Goal: Task Accomplishment & Management: Use online tool/utility

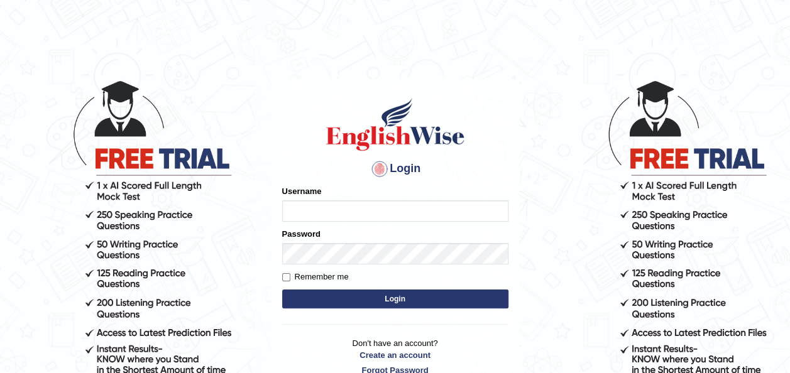
type input "pramod_parramatta"
click at [396, 301] on button "Login" at bounding box center [395, 299] width 226 height 19
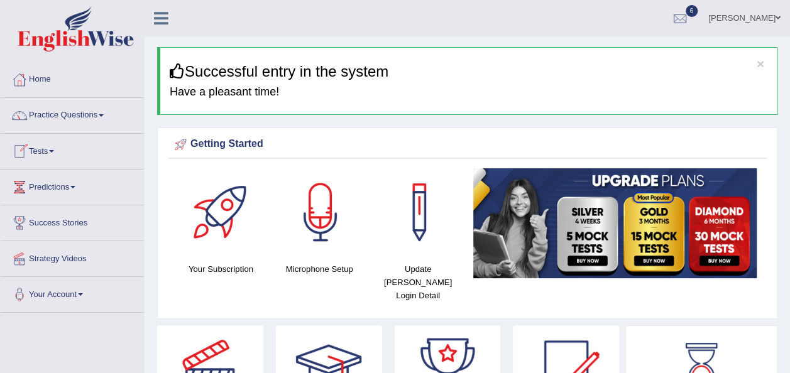
click at [54, 146] on link "Tests" at bounding box center [72, 149] width 143 height 31
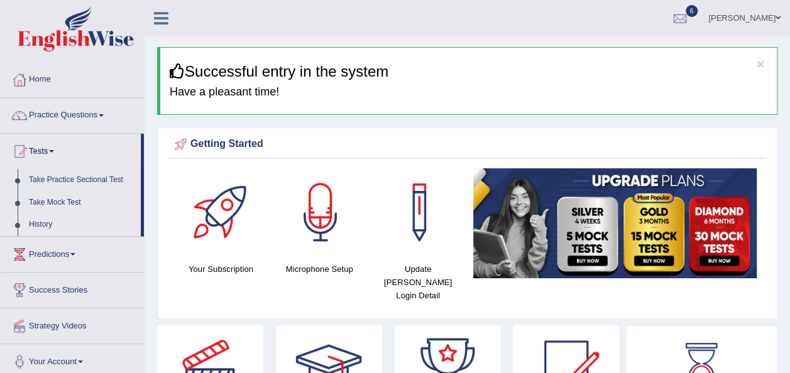
click at [50, 220] on link "History" at bounding box center [81, 225] width 117 height 23
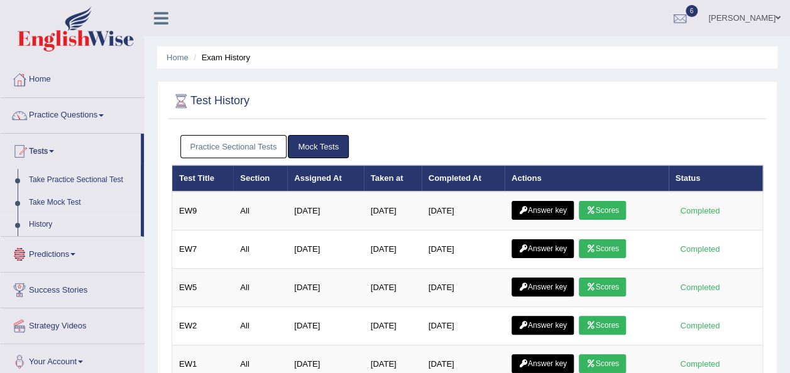
click at [227, 144] on link "Practice Sectional Tests" at bounding box center [233, 146] width 107 height 23
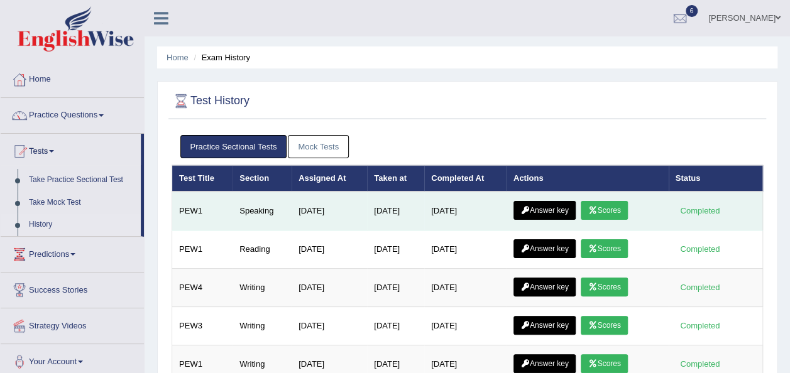
click at [605, 206] on link "Scores" at bounding box center [603, 210] width 46 height 19
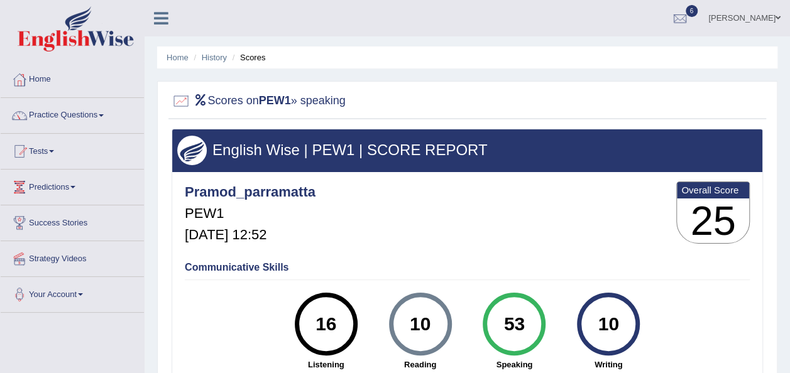
click at [104, 112] on link "Practice Questions" at bounding box center [72, 113] width 143 height 31
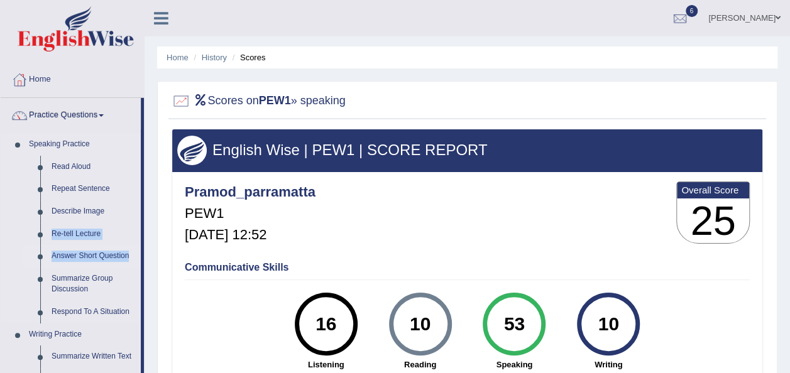
drag, startPoint x: 142, startPoint y: 204, endPoint x: 141, endPoint y: 249, distance: 45.2
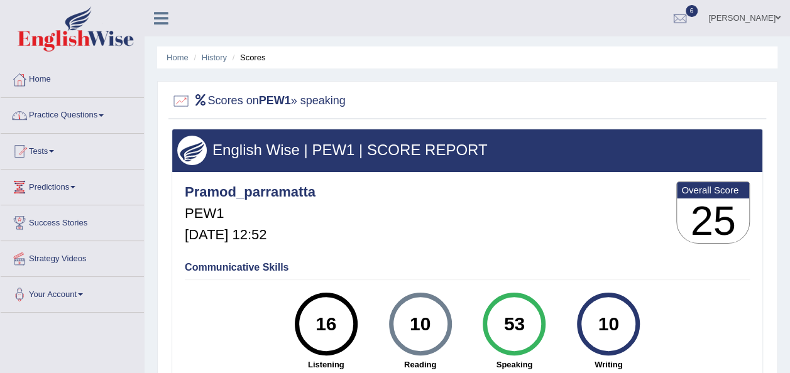
drag, startPoint x: 141, startPoint y: 249, endPoint x: 105, endPoint y: 116, distance: 137.9
click at [104, 116] on span at bounding box center [101, 115] width 5 height 3
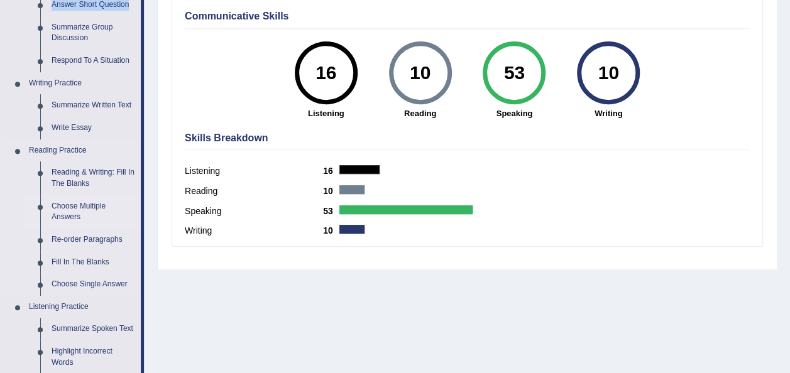
scroll to position [188, 0]
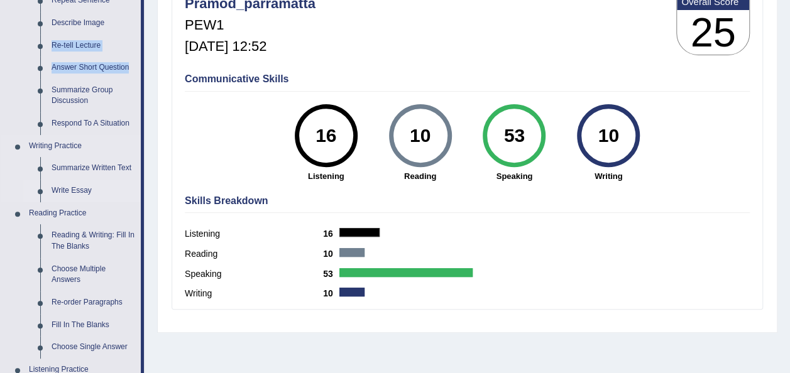
click at [75, 188] on link "Write Essay" at bounding box center [93, 191] width 95 height 23
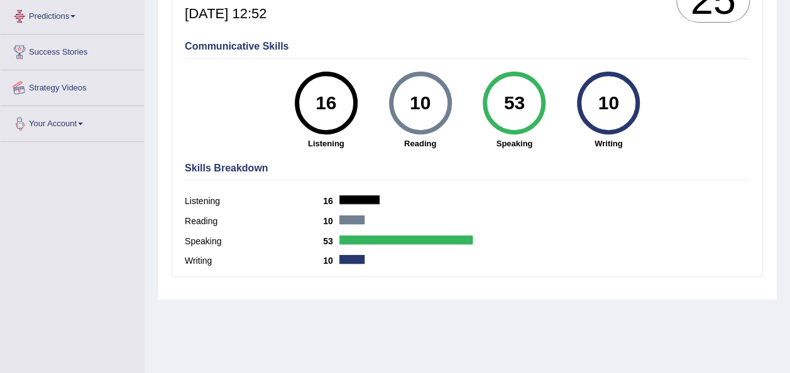
scroll to position [266, 0]
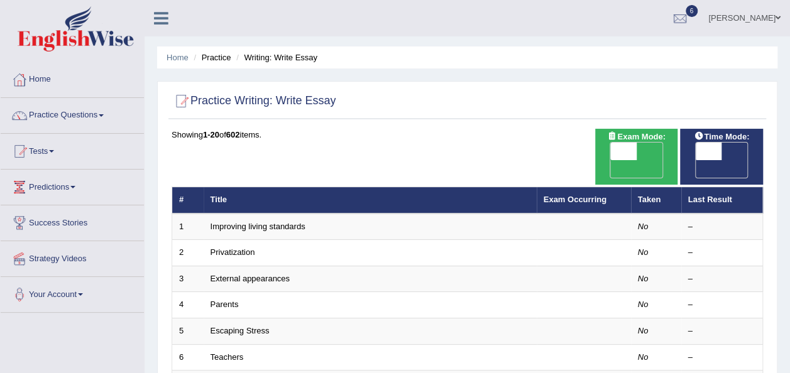
click at [611, 160] on span "OFF" at bounding box center [597, 169] width 26 height 18
checkbox input "true"
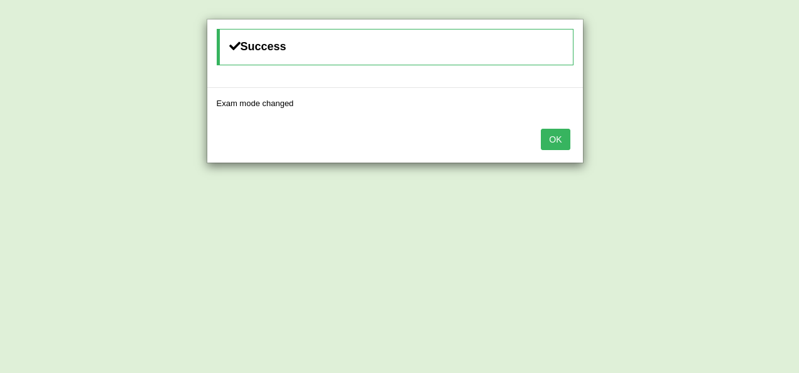
click at [560, 142] on button "OK" at bounding box center [555, 139] width 29 height 21
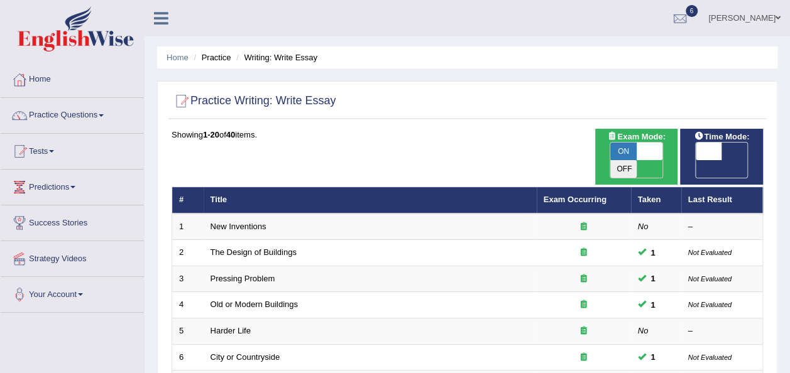
click at [695, 160] on span "OFF" at bounding box center [682, 169] width 26 height 18
checkbox input "true"
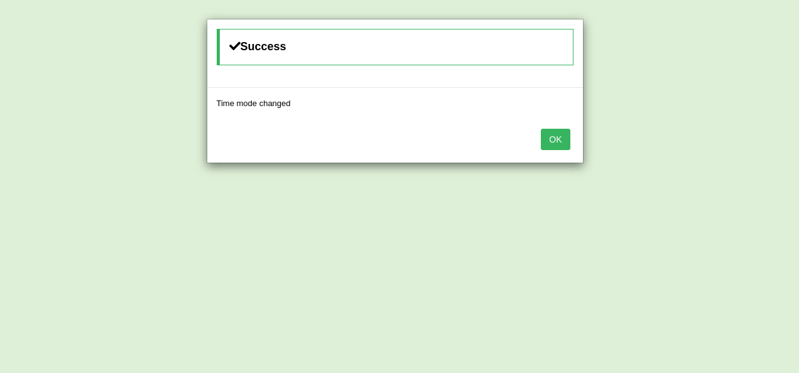
click at [561, 139] on button "OK" at bounding box center [555, 139] width 29 height 21
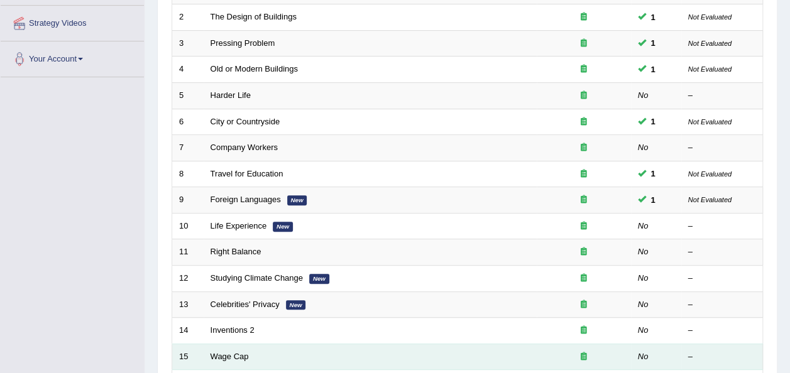
scroll to position [251, 0]
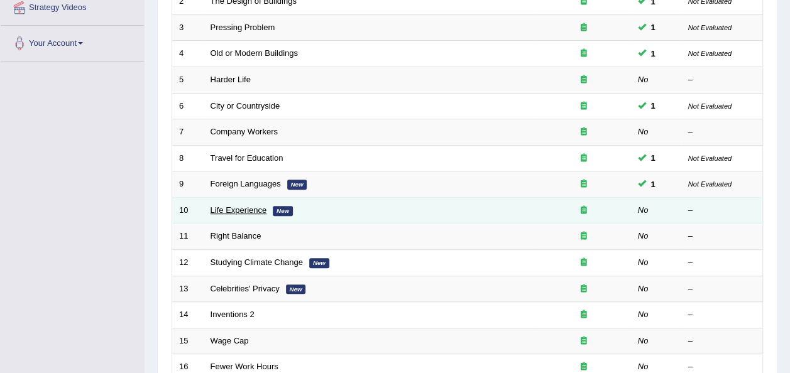
click at [251, 205] on link "Life Experience" at bounding box center [238, 209] width 57 height 9
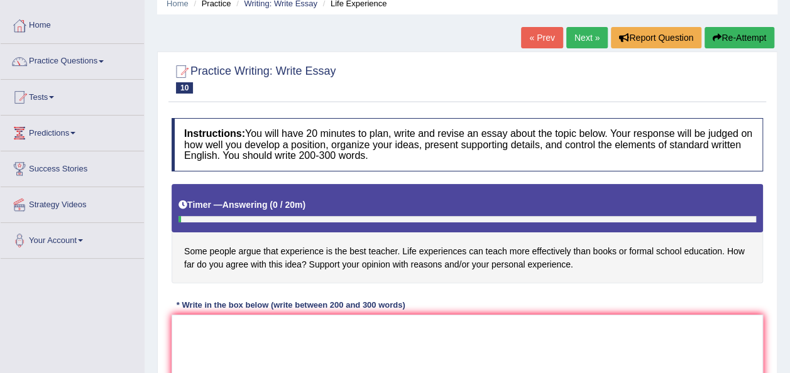
scroll to position [126, 0]
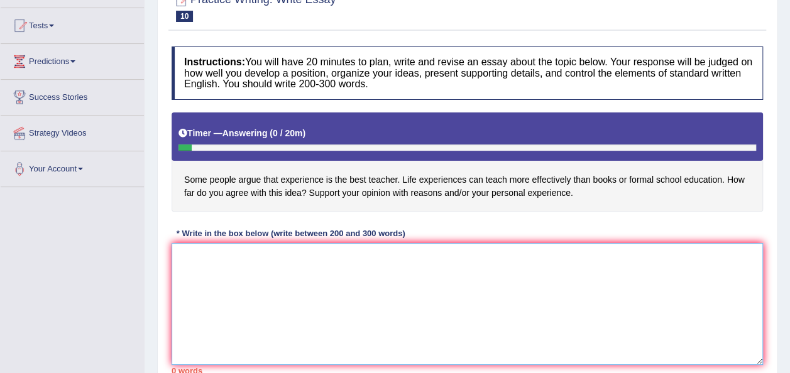
click at [219, 263] on textarea at bounding box center [466, 304] width 591 height 122
type textarea "t"
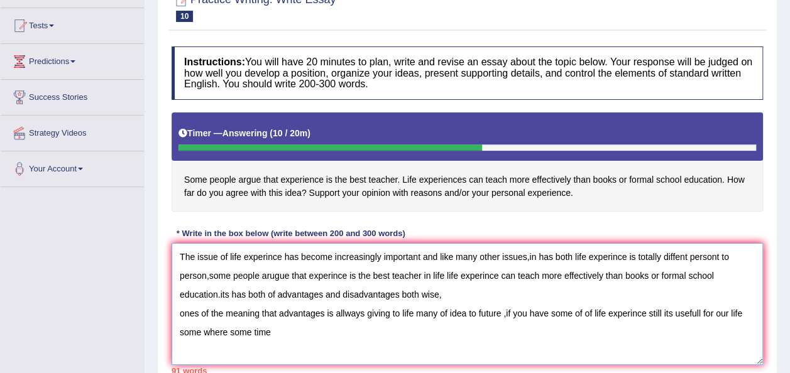
click at [226, 331] on textarea "The issue of life experince has become increasingly important and like many oth…" at bounding box center [466, 304] width 591 height 122
click at [276, 334] on textarea "The issue of life experince has become increasingly important and like many oth…" at bounding box center [466, 304] width 591 height 122
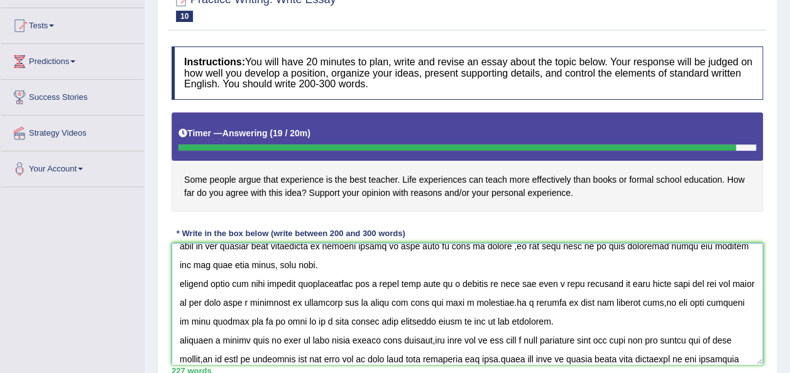
scroll to position [86, 0]
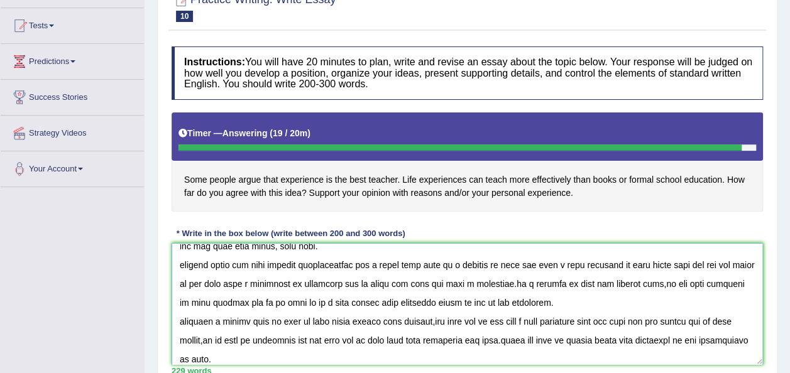
click at [197, 357] on textarea at bounding box center [466, 304] width 591 height 122
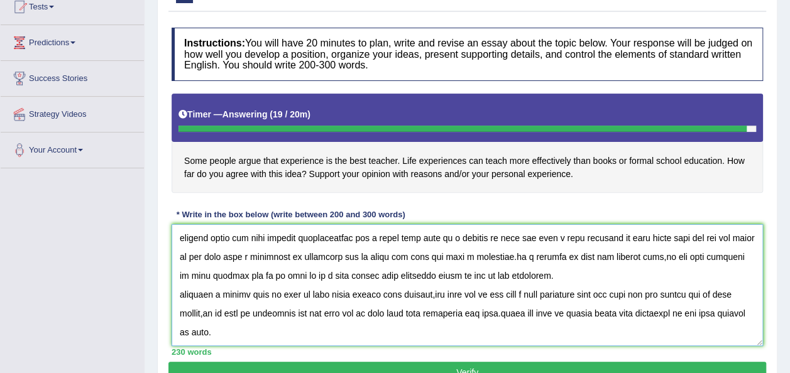
scroll to position [286, 0]
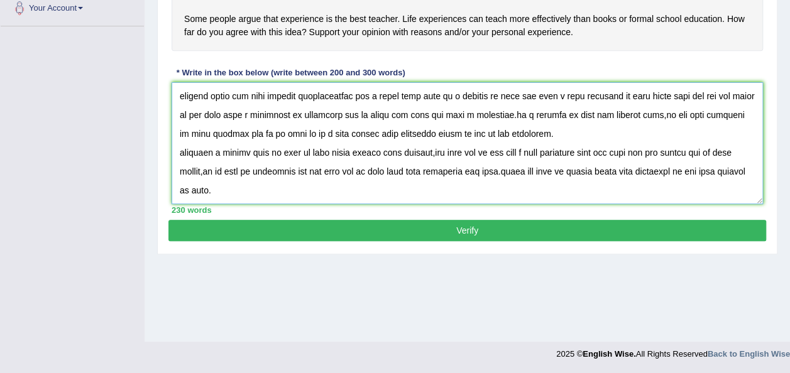
type textarea "The issue of life experince has become increasingly important and like many oth…"
click at [472, 231] on button "Verify" at bounding box center [466, 230] width 597 height 21
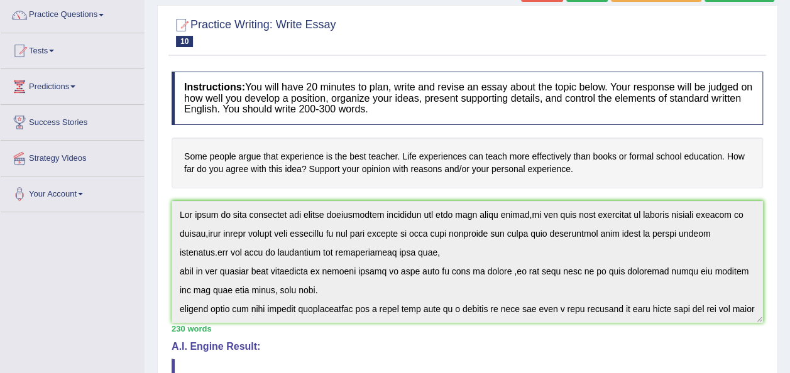
scroll to position [0, 0]
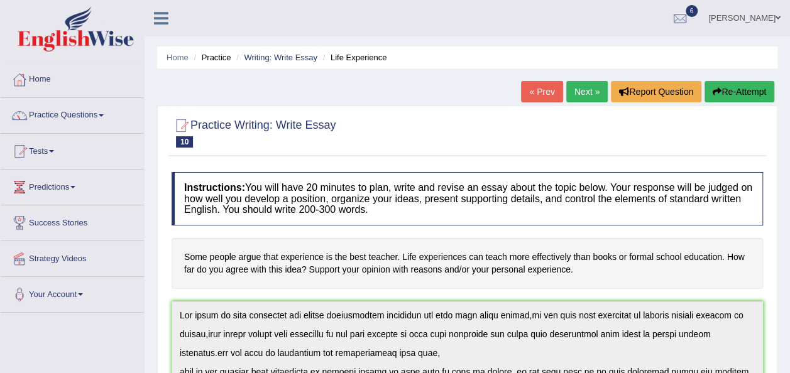
click at [588, 92] on link "Next »" at bounding box center [586, 91] width 41 height 21
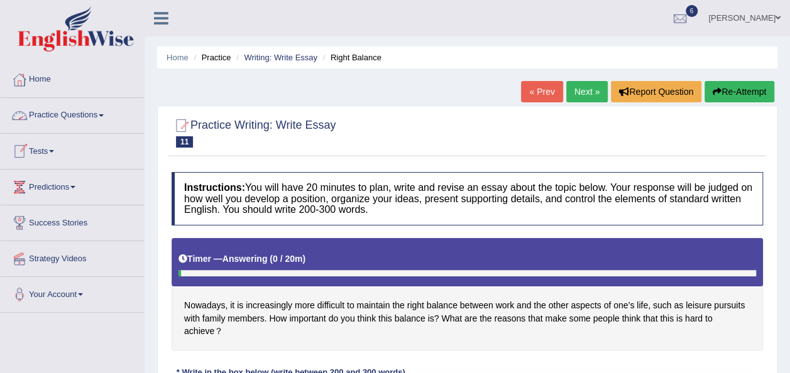
click at [54, 150] on span at bounding box center [51, 151] width 5 height 3
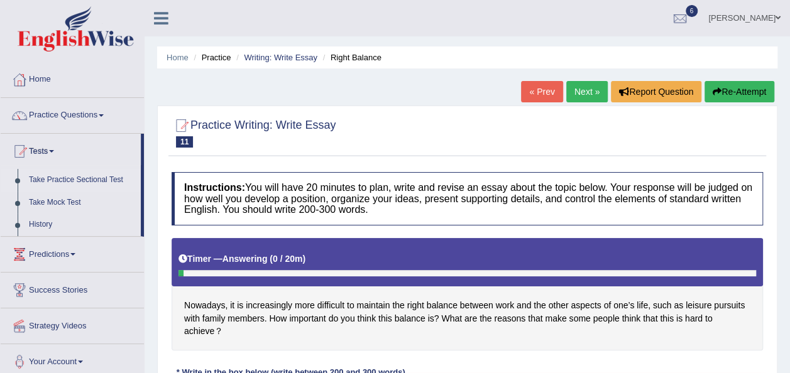
click at [85, 176] on link "Take Practice Sectional Test" at bounding box center [81, 180] width 117 height 23
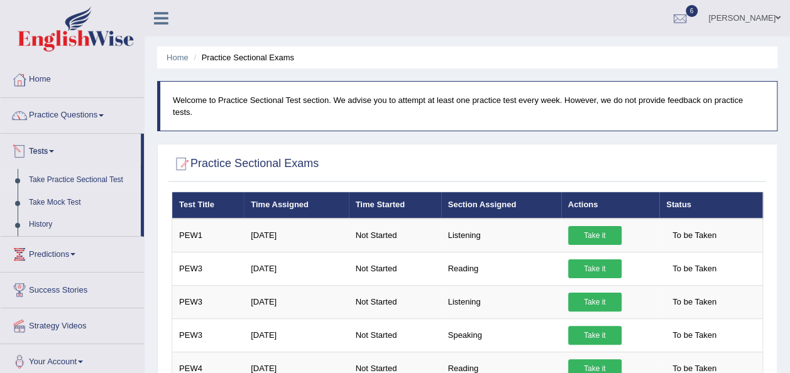
click at [56, 150] on link "Tests" at bounding box center [71, 149] width 140 height 31
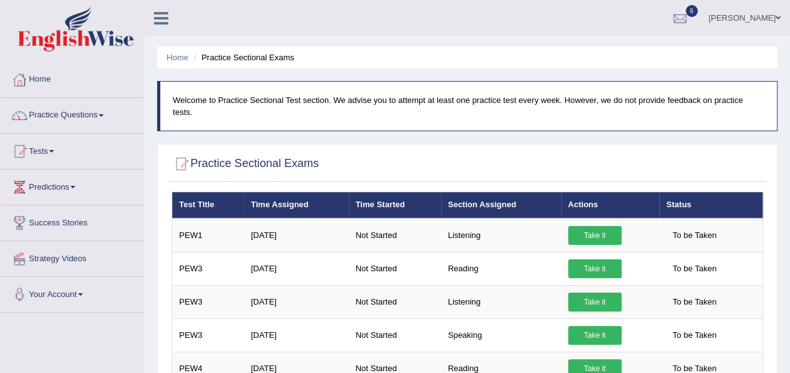
click at [54, 151] on span at bounding box center [51, 151] width 5 height 3
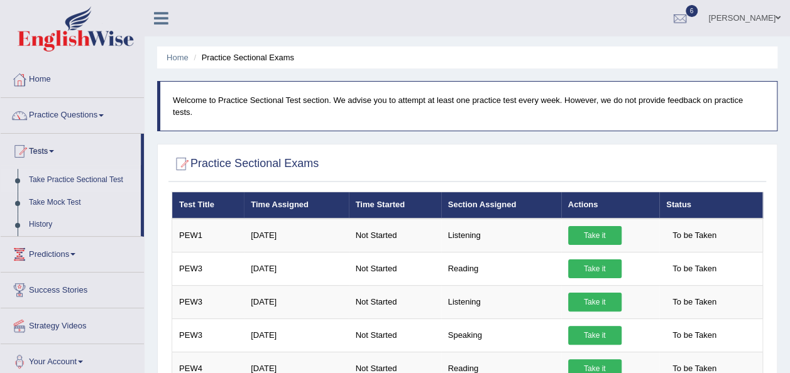
click at [104, 180] on link "Take Practice Sectional Test" at bounding box center [81, 180] width 117 height 23
click at [56, 148] on link "Tests" at bounding box center [71, 149] width 140 height 31
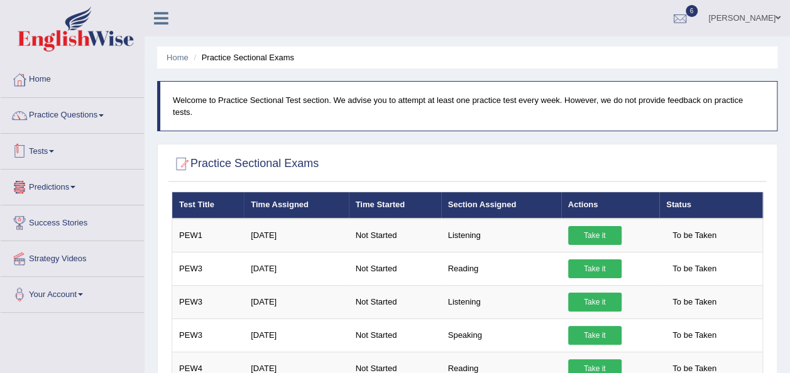
click at [60, 149] on link "Tests" at bounding box center [72, 149] width 143 height 31
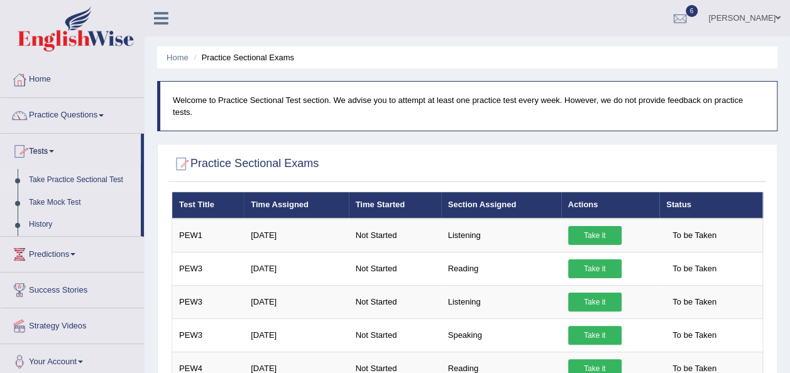
click at [76, 178] on link "Take Practice Sectional Test" at bounding box center [81, 180] width 117 height 23
click at [55, 148] on link "Tests" at bounding box center [71, 149] width 140 height 31
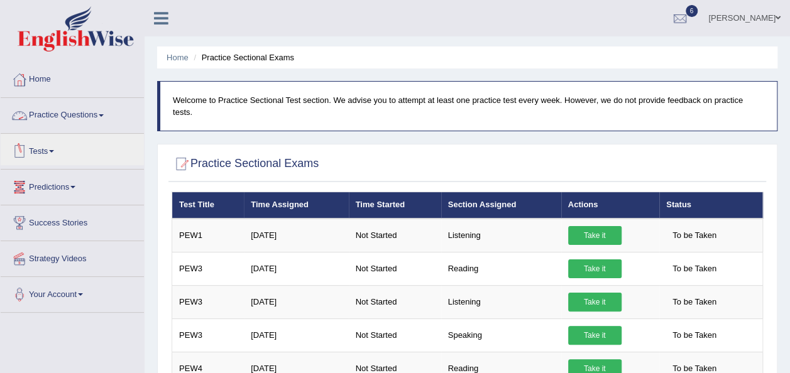
click at [105, 113] on link "Practice Questions" at bounding box center [72, 113] width 143 height 31
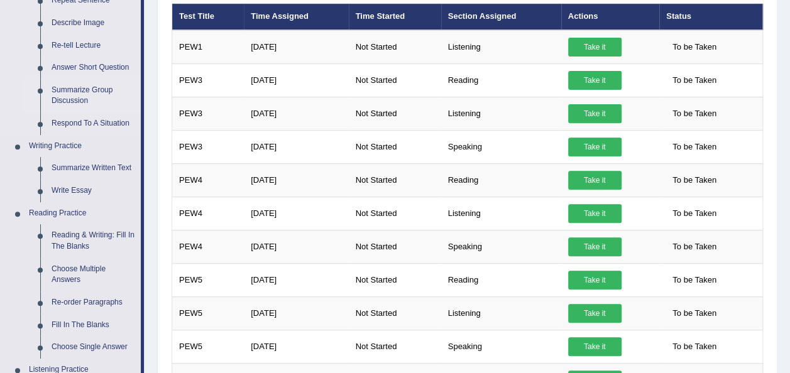
scroll to position [126, 0]
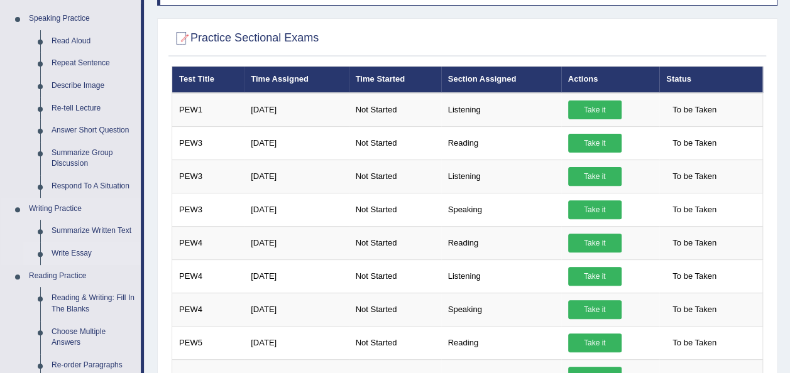
click at [89, 254] on link "Write Essay" at bounding box center [93, 253] width 95 height 23
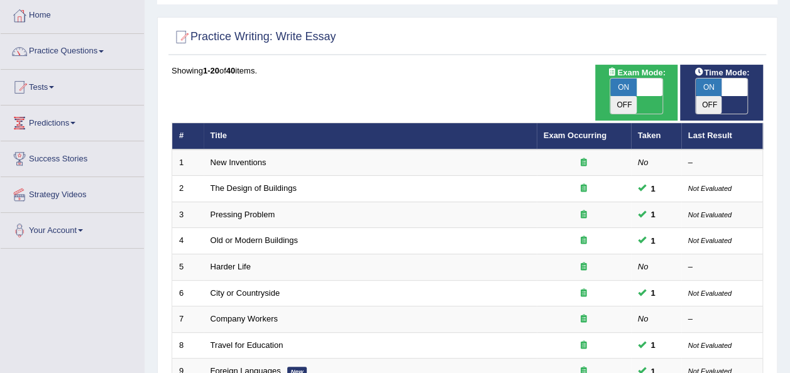
scroll to position [251, 0]
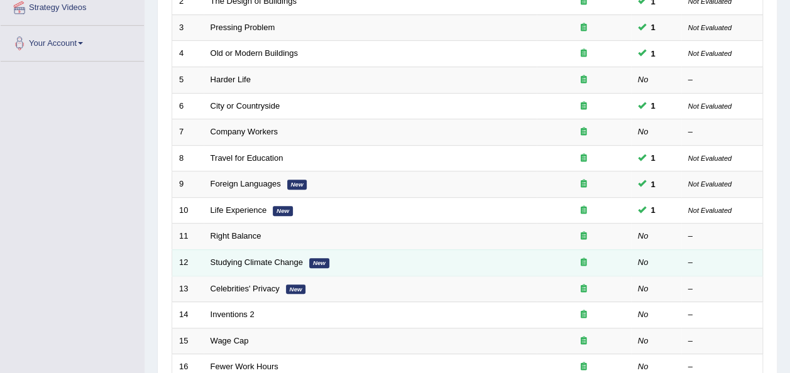
click at [323, 258] on em "New" at bounding box center [319, 263] width 20 height 10
click at [337, 249] on td "Studying Climate Change New" at bounding box center [370, 262] width 333 height 26
click at [316, 258] on em "New" at bounding box center [319, 263] width 20 height 10
click at [266, 258] on link "Studying Climate Change" at bounding box center [256, 262] width 92 height 9
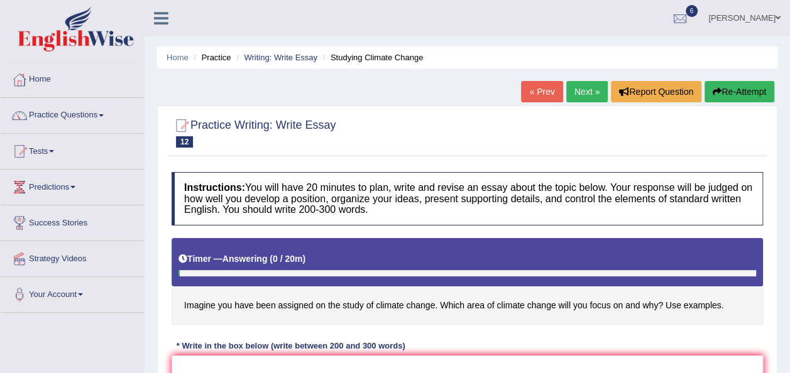
click at [286, 64] on ul "Home Practice Writing: Write Essay Studying Climate Change" at bounding box center [467, 57] width 620 height 22
click at [275, 56] on link "Writing: Write Essay" at bounding box center [280, 57] width 73 height 9
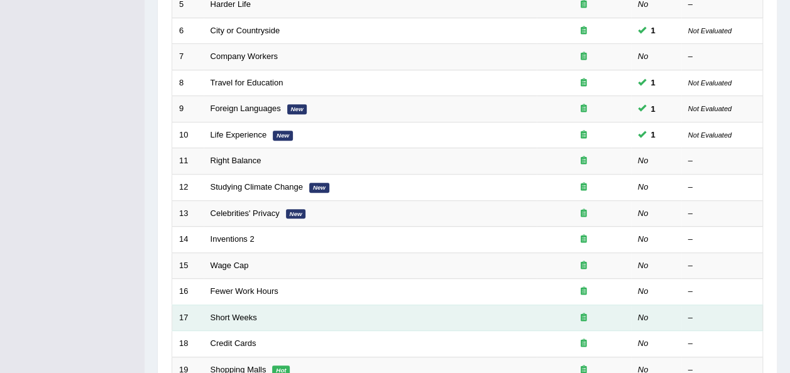
scroll to position [452, 0]
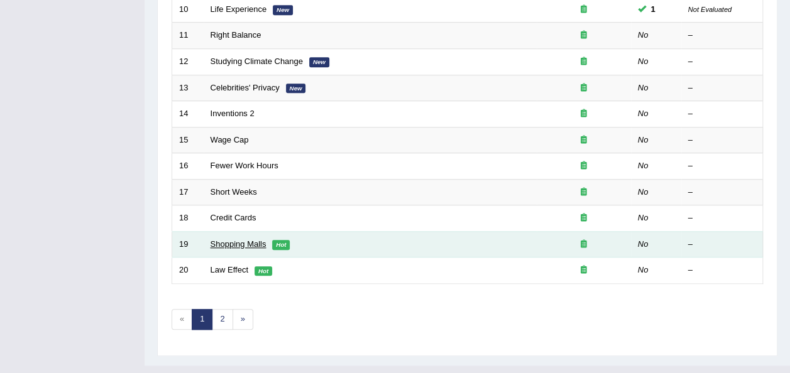
click at [235, 239] on link "Shopping Malls" at bounding box center [238, 243] width 56 height 9
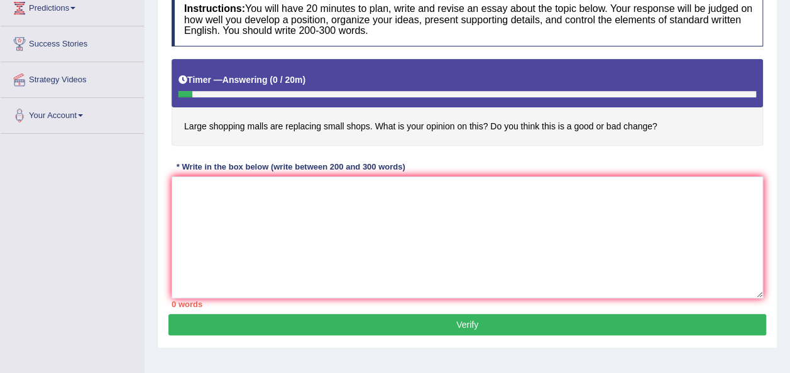
scroll to position [188, 0]
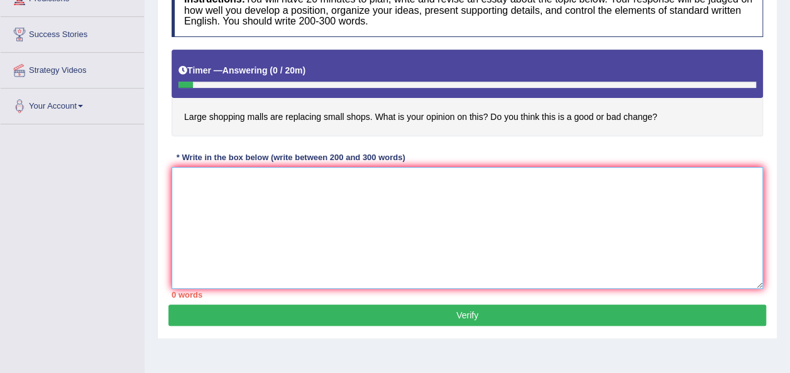
click at [200, 193] on textarea at bounding box center [466, 228] width 591 height 122
type textarea "t"
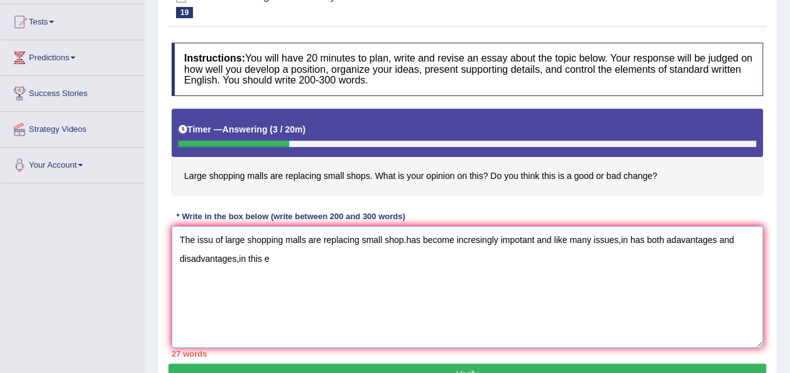
scroll to position [63, 0]
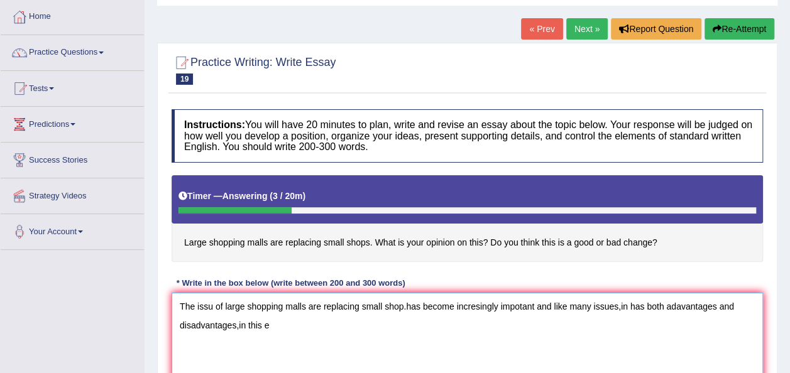
drag, startPoint x: 284, startPoint y: 327, endPoint x: 339, endPoint y: 362, distance: 65.9
click at [291, 328] on textarea "The issu of large shopping malls are replacing small shop.has become incresingl…" at bounding box center [466, 354] width 591 height 122
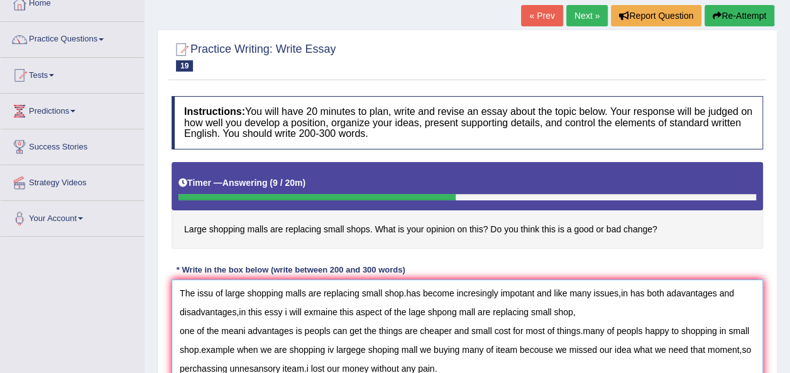
scroll to position [95, 0]
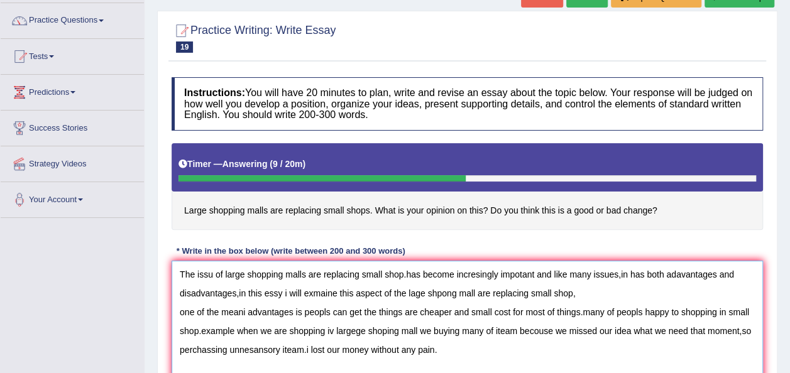
click at [442, 349] on textarea "The issu of large shopping malls are replacing small shop.has become incresingl…" at bounding box center [466, 322] width 591 height 122
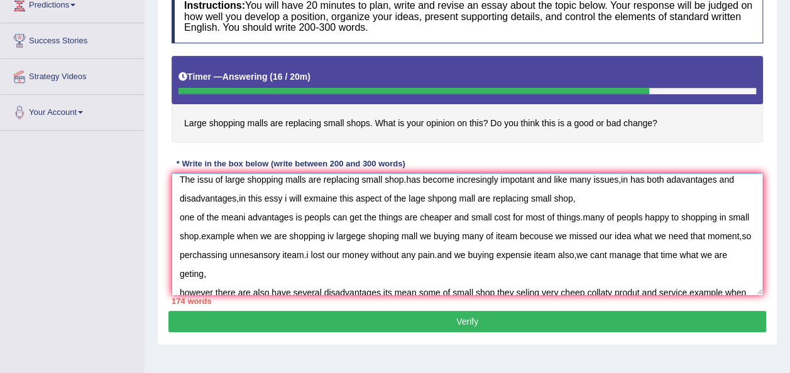
scroll to position [87, 0]
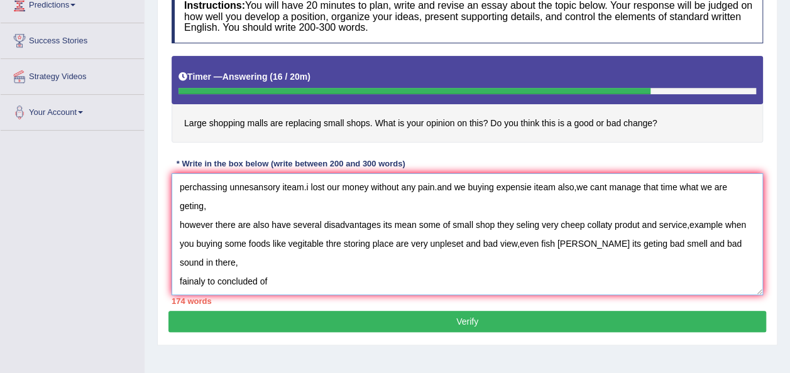
click at [270, 271] on textarea "The issu of large shopping malls are replacing small shop.has become incresingl…" at bounding box center [466, 234] width 591 height 122
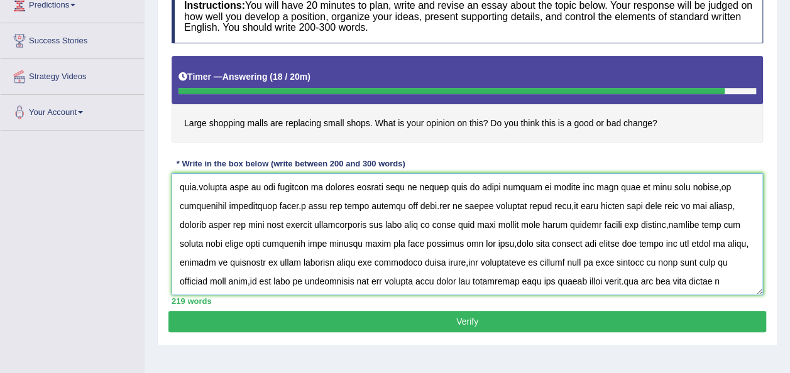
scroll to position [106, 0]
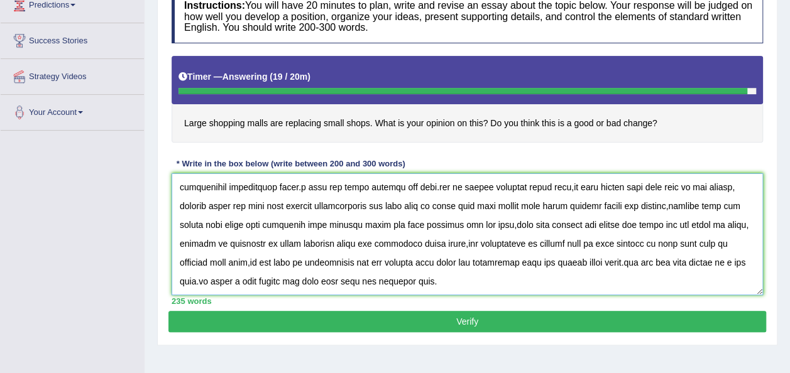
type textarea "The issu of large shopping malls are replacing small shop.has become incresingl…"
click at [328, 313] on button "Verify" at bounding box center [466, 321] width 597 height 21
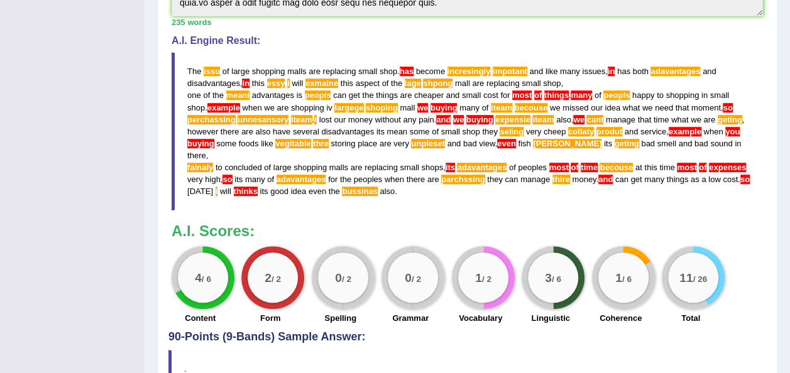
scroll to position [377, 0]
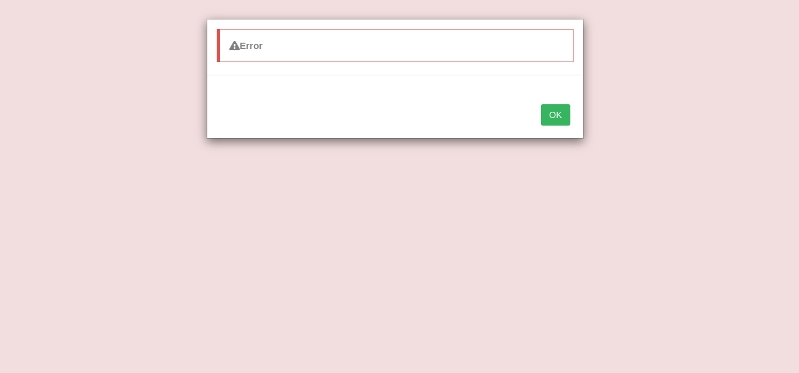
click at [564, 112] on button "OK" at bounding box center [555, 114] width 29 height 21
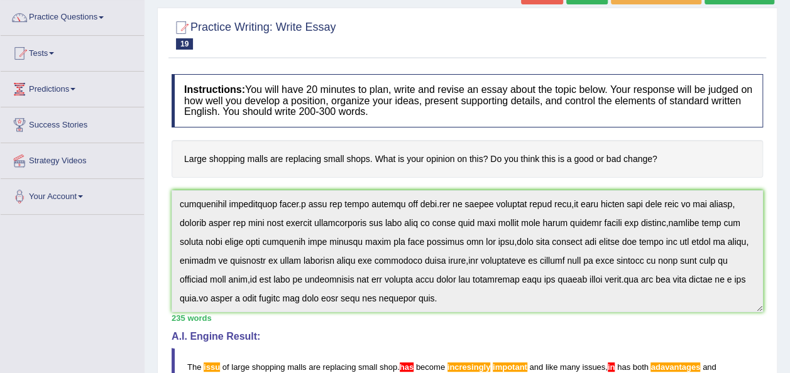
scroll to position [16, 0]
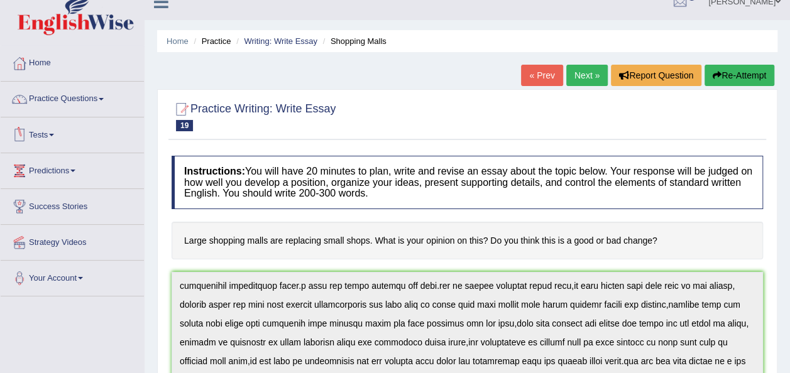
click at [57, 133] on link "Tests" at bounding box center [72, 132] width 143 height 31
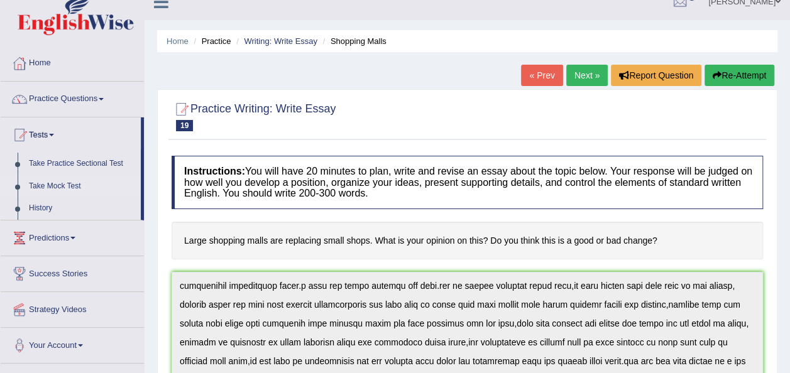
click at [70, 182] on link "Take Mock Test" at bounding box center [81, 186] width 117 height 23
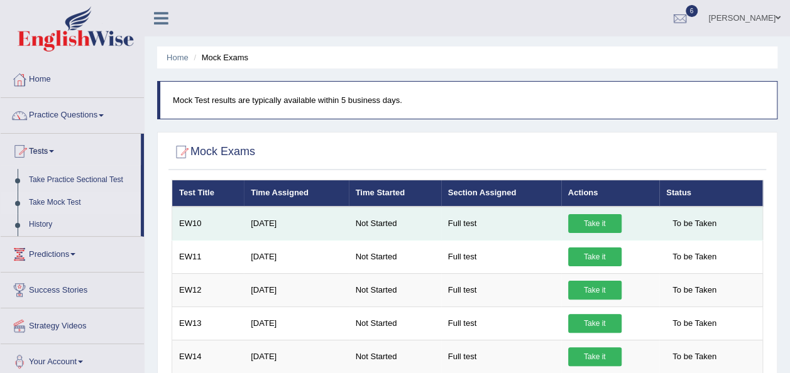
click at [575, 229] on link "Take it" at bounding box center [594, 223] width 53 height 19
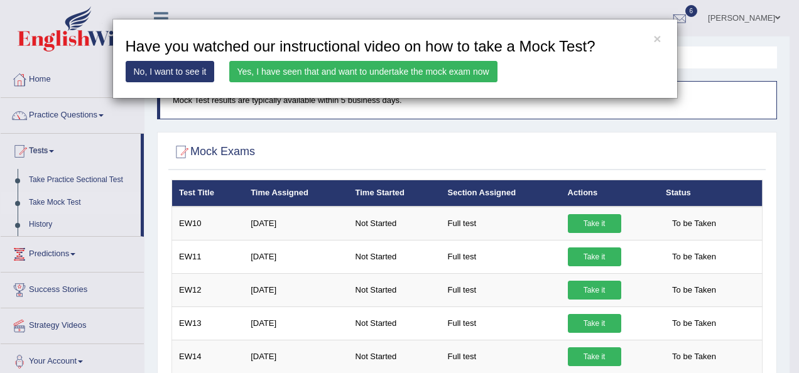
click at [417, 72] on link "Yes, I have seen that and want to undertake the mock exam now" at bounding box center [363, 71] width 268 height 21
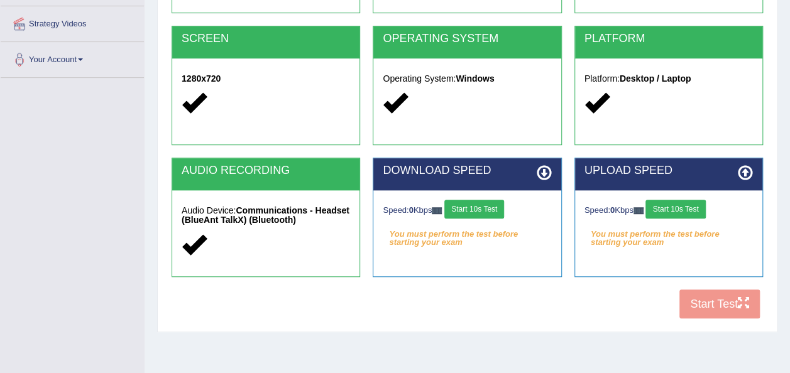
scroll to position [251, 0]
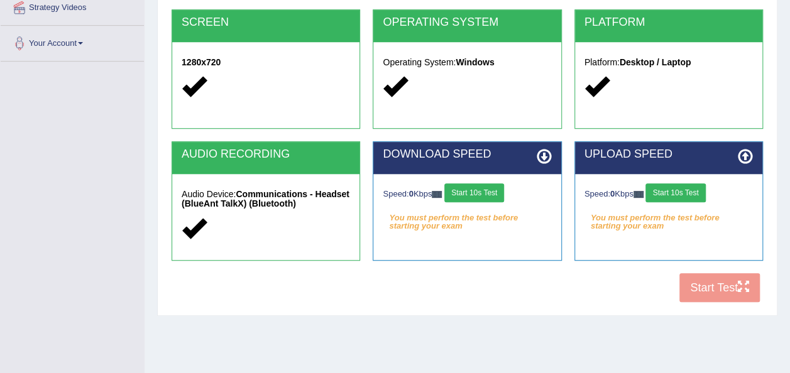
click at [467, 195] on button "Start 10s Test" at bounding box center [474, 192] width 60 height 19
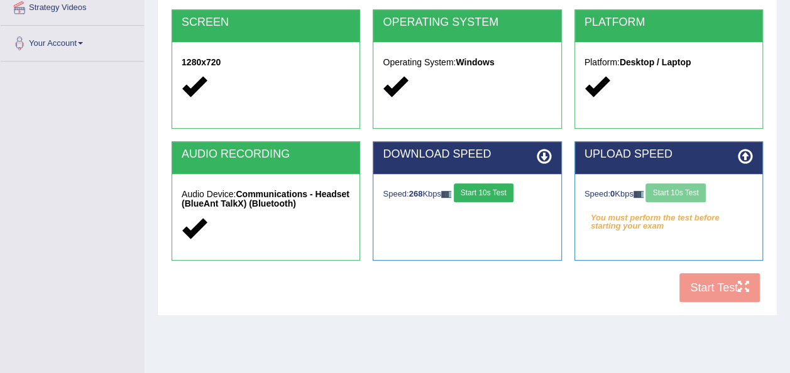
click at [548, 158] on icon at bounding box center [543, 156] width 15 height 15
click at [693, 192] on div "Speed: 0 Kbps Start 10s Test" at bounding box center [668, 194] width 168 height 22
click at [682, 190] on div "Speed: 0 Kbps Start 10s Test" at bounding box center [668, 194] width 168 height 22
click at [680, 190] on div "Speed: 0 Kbps Start 10s Test" at bounding box center [668, 194] width 168 height 22
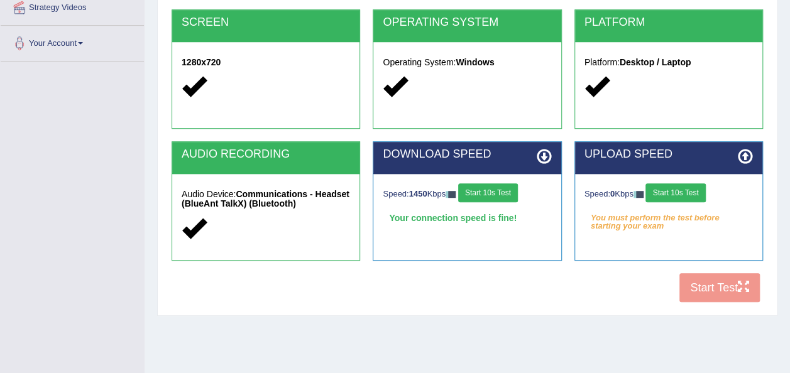
click at [687, 192] on button "Start 10s Test" at bounding box center [675, 192] width 60 height 19
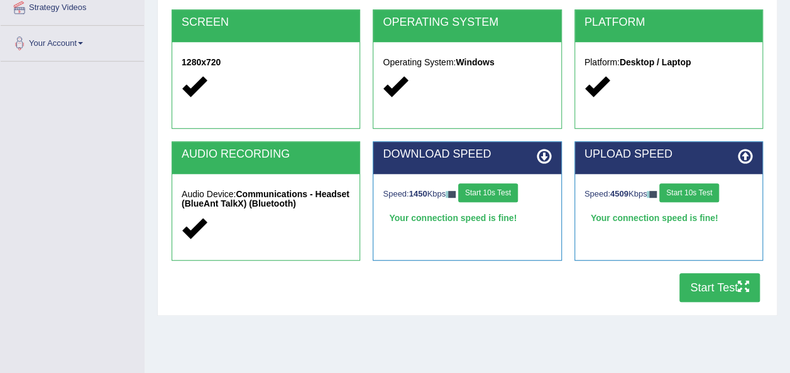
click at [718, 286] on button "Start Test" at bounding box center [719, 287] width 80 height 29
